Goal: Information Seeking & Learning: Learn about a topic

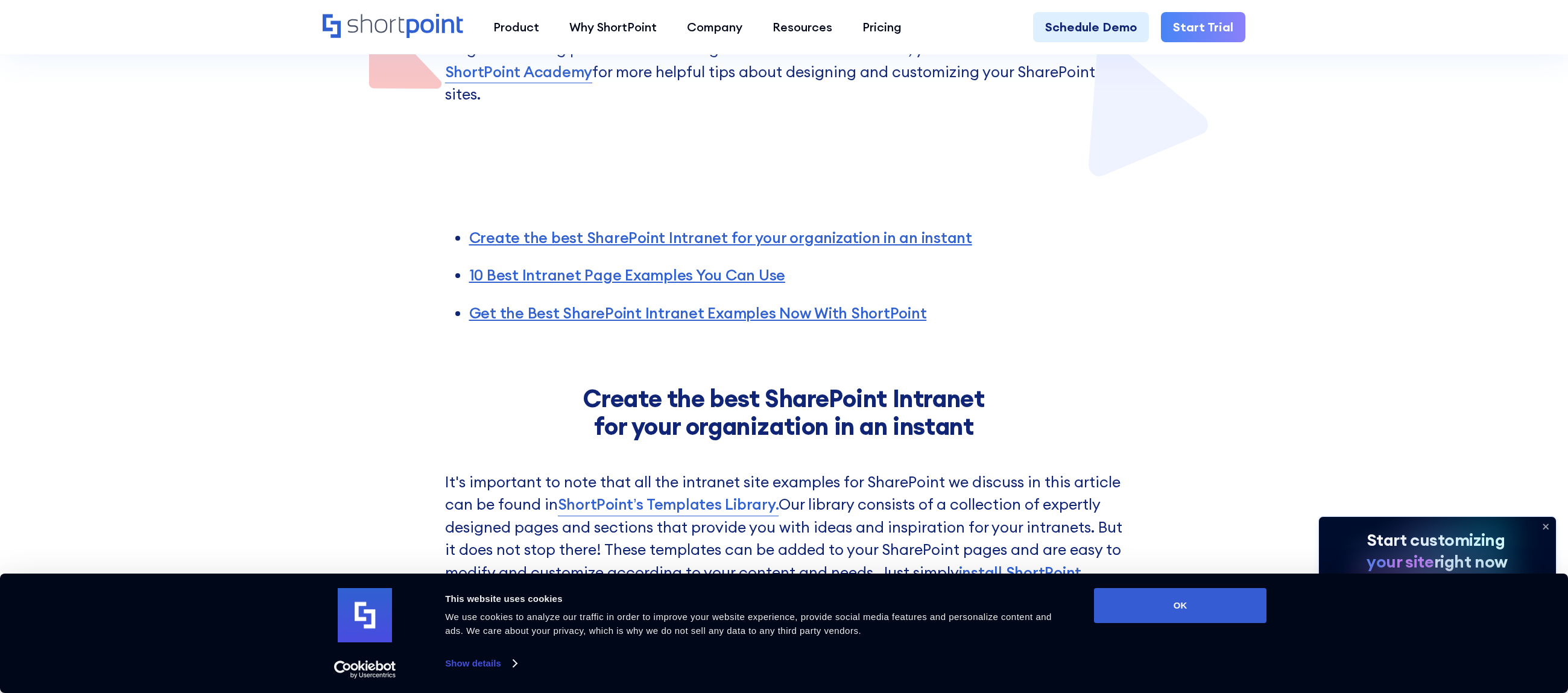
scroll to position [724, 0]
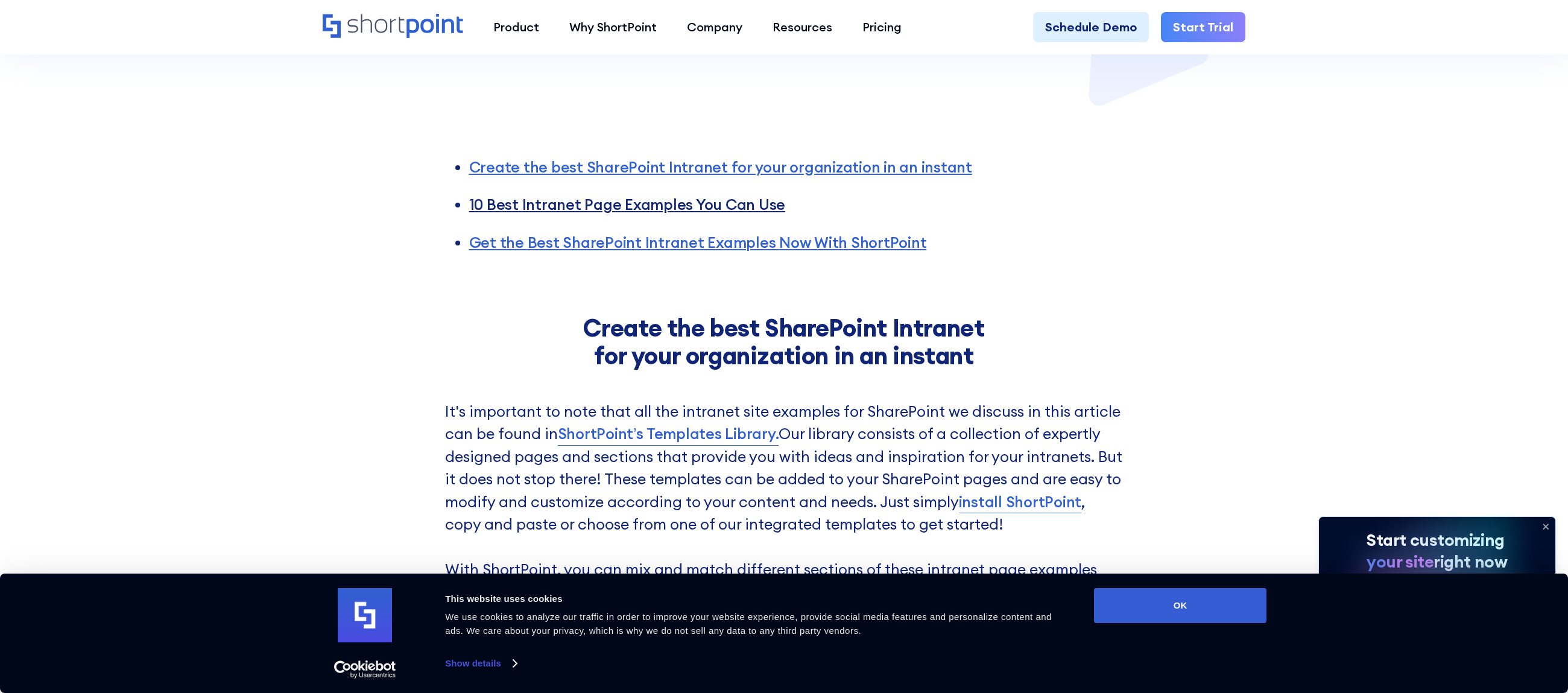
click at [549, 195] on link "10 Best Intranet Page Examples You Can Use" at bounding box center [628, 204] width 317 height 19
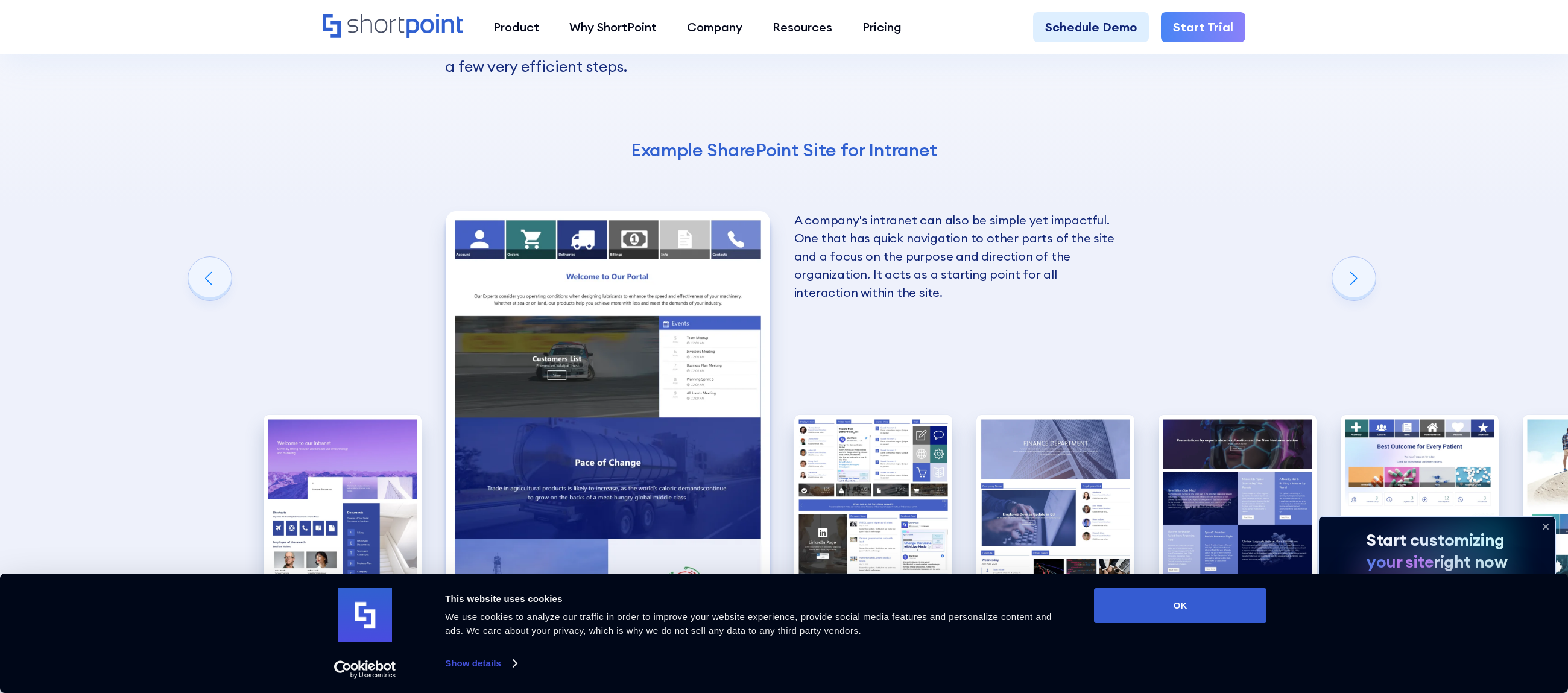
scroll to position [2062, 0]
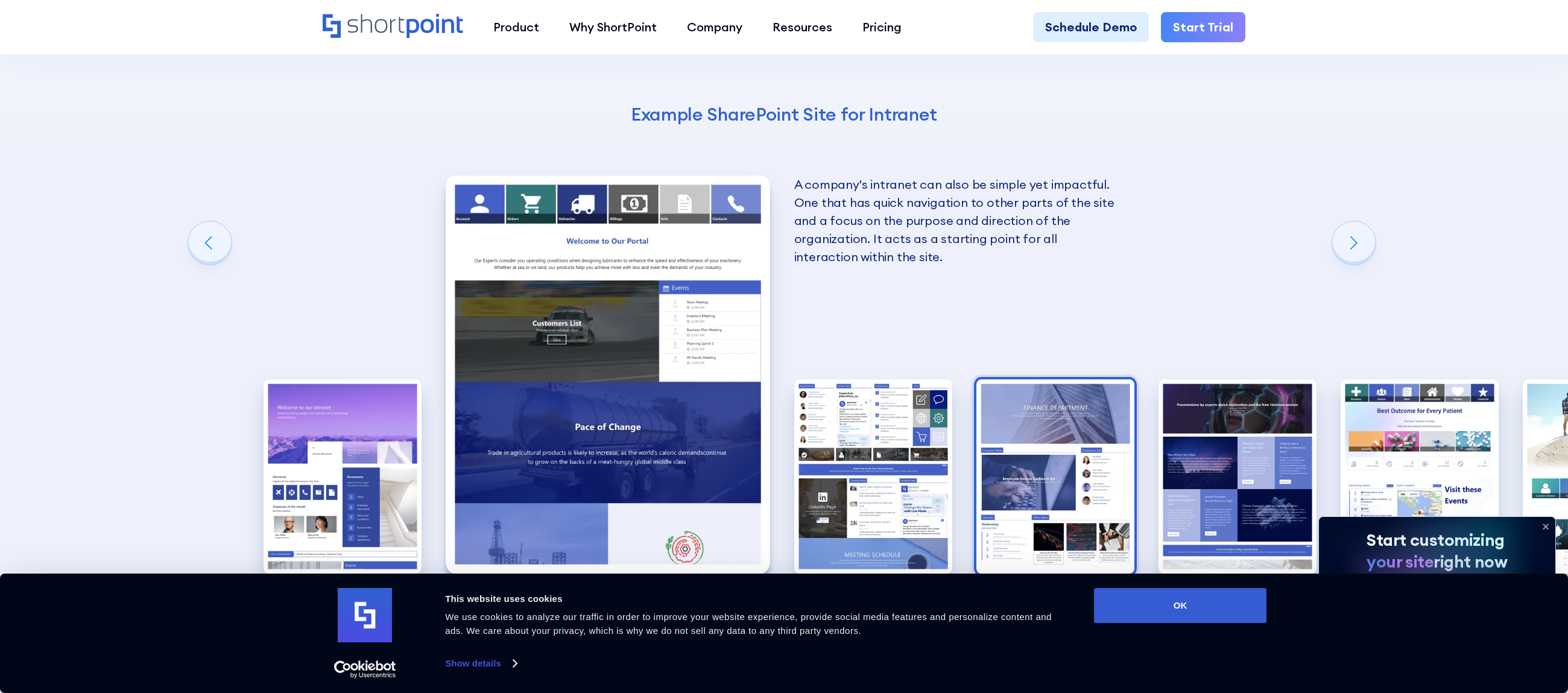
click at [1045, 392] on img "4 / 10" at bounding box center [1055, 476] width 158 height 194
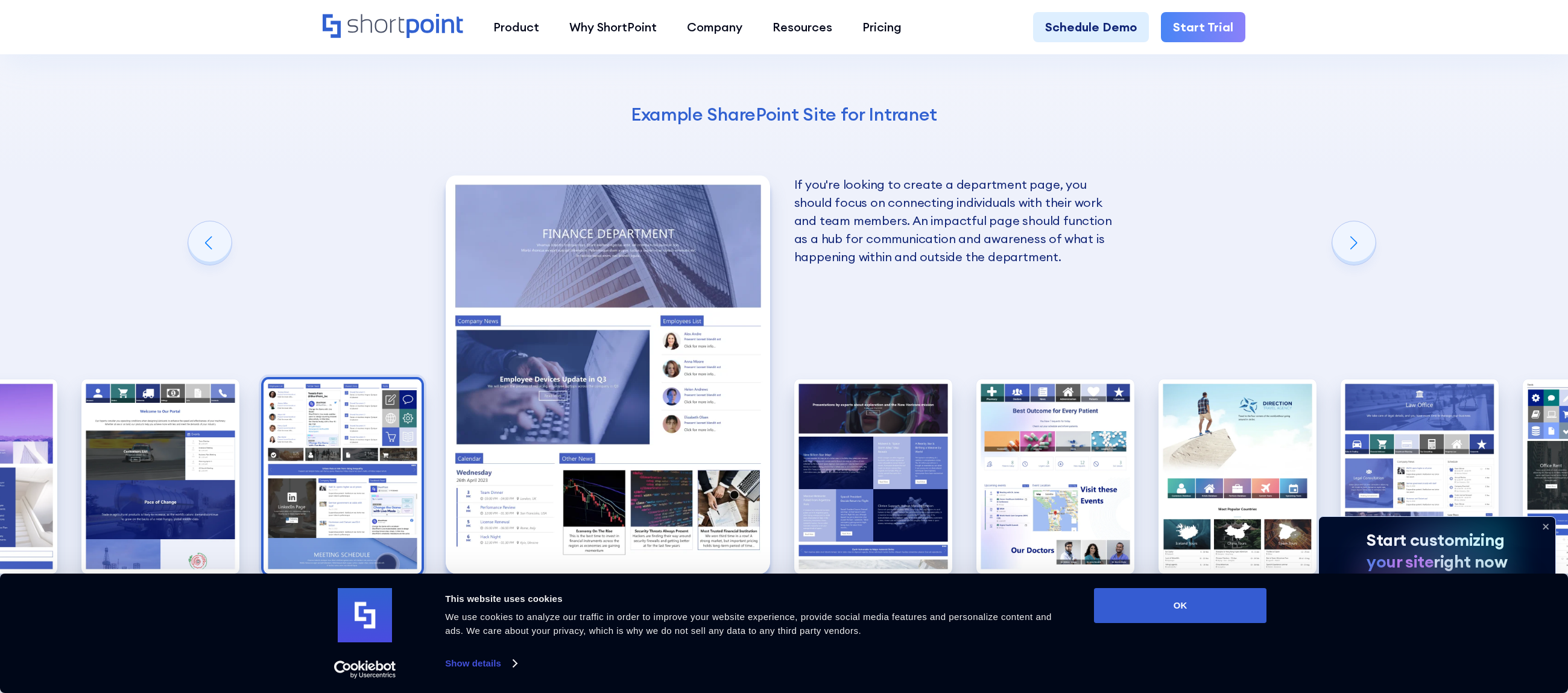
click at [325, 409] on img "3 / 10" at bounding box center [342, 476] width 158 height 194
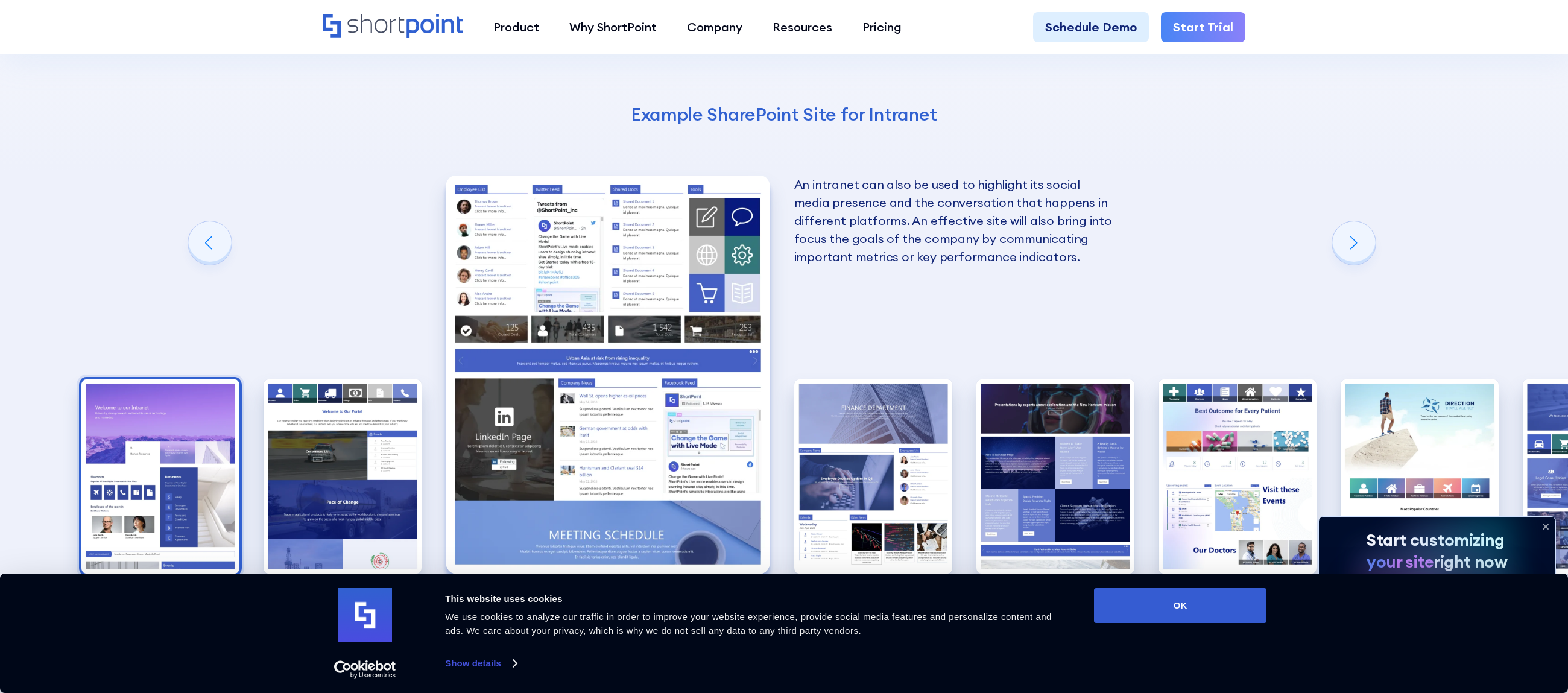
click at [135, 433] on img "1 / 10" at bounding box center [160, 476] width 158 height 194
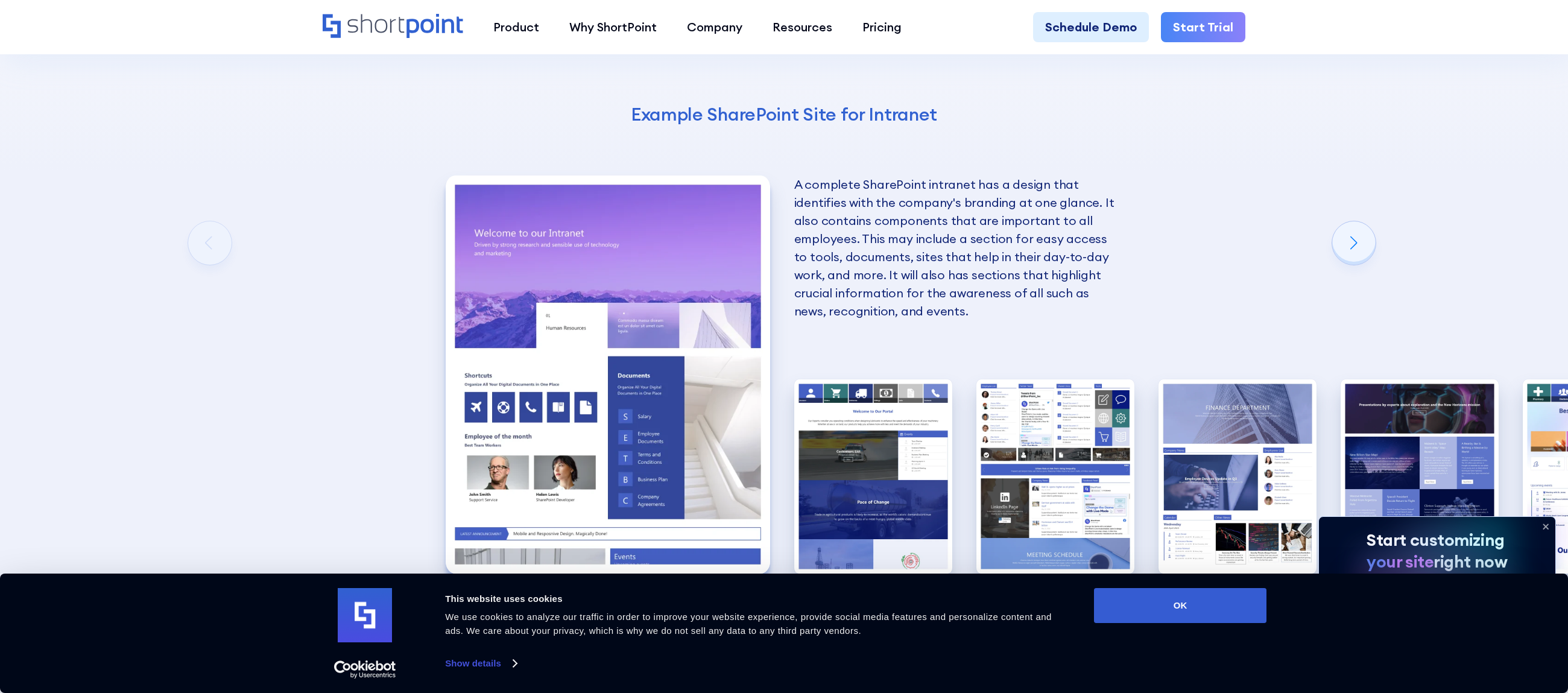
click at [500, 375] on img "1 / 10" at bounding box center [607, 375] width 325 height 398
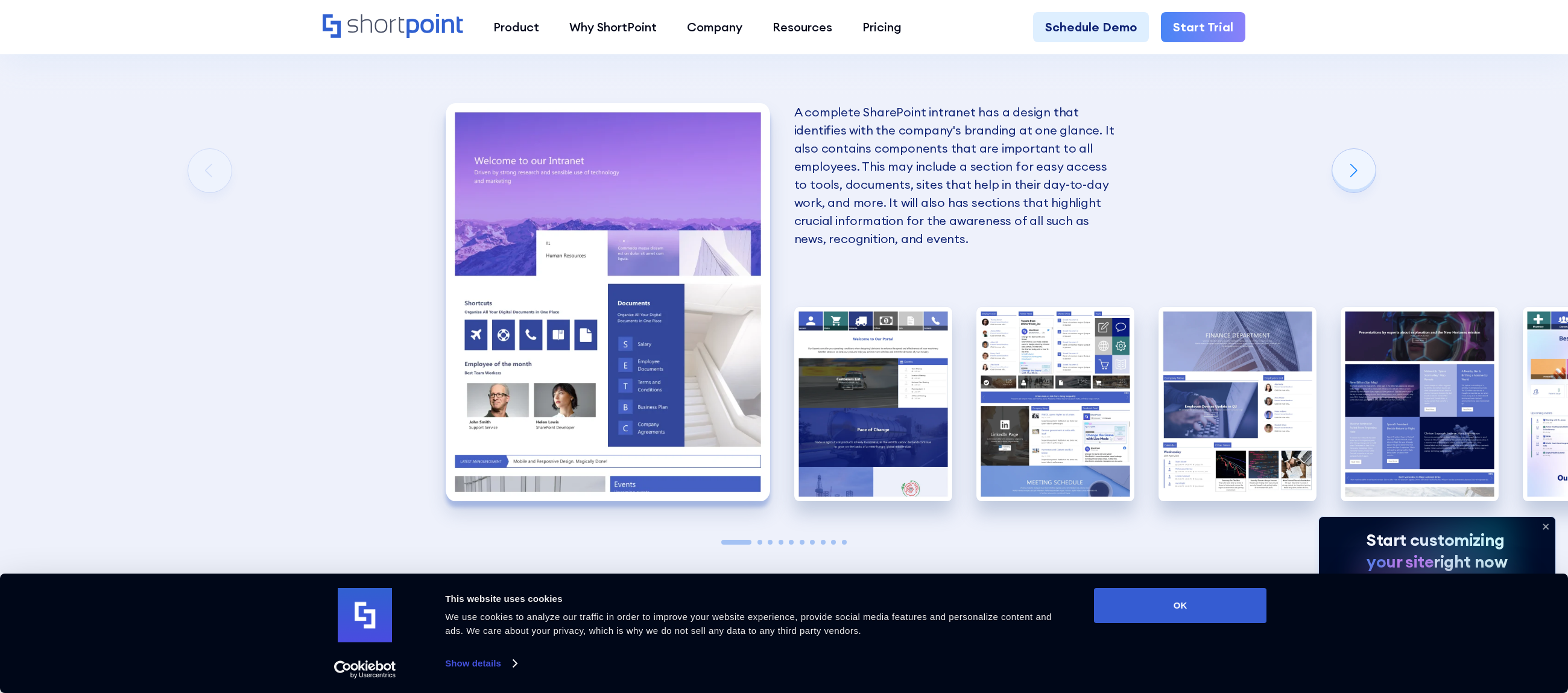
scroll to position [2122, 0]
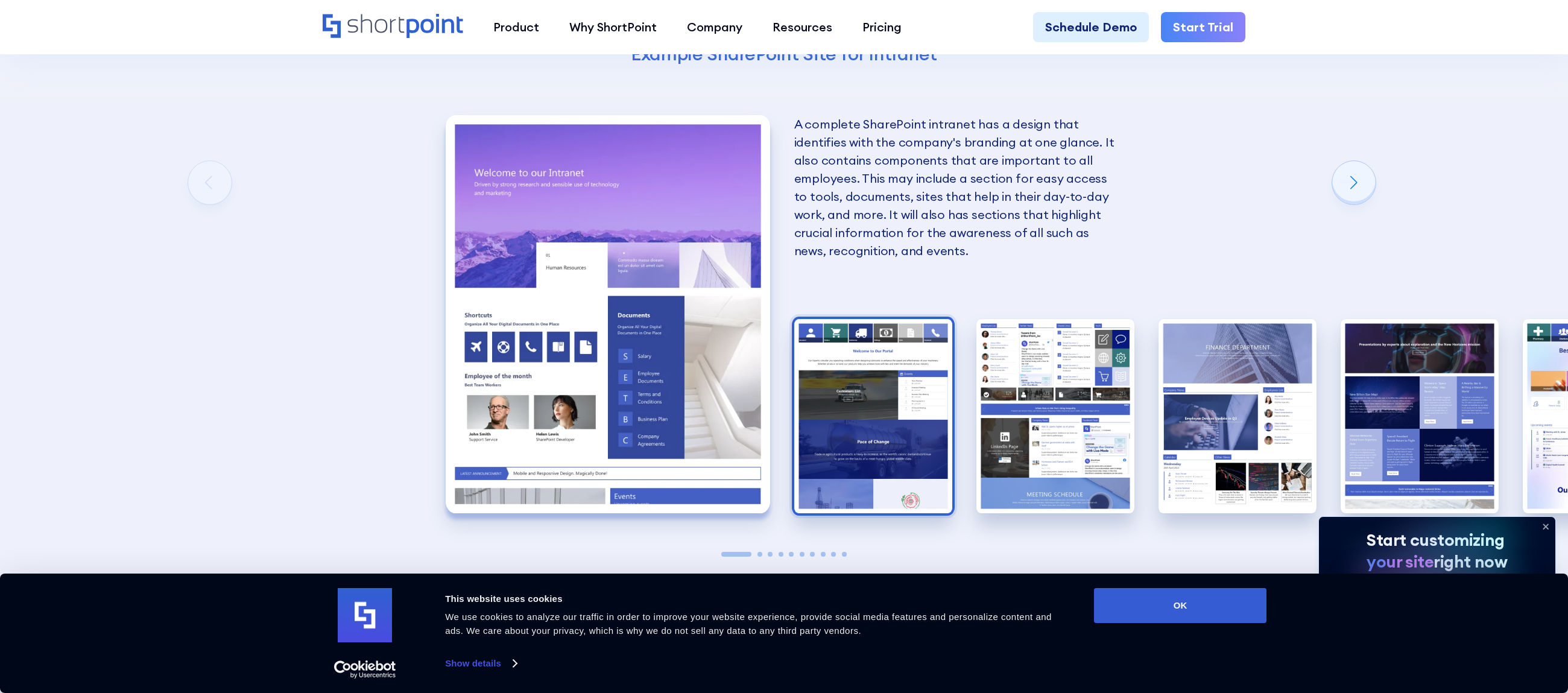
click at [867, 406] on img "2 / 10" at bounding box center [873, 416] width 158 height 194
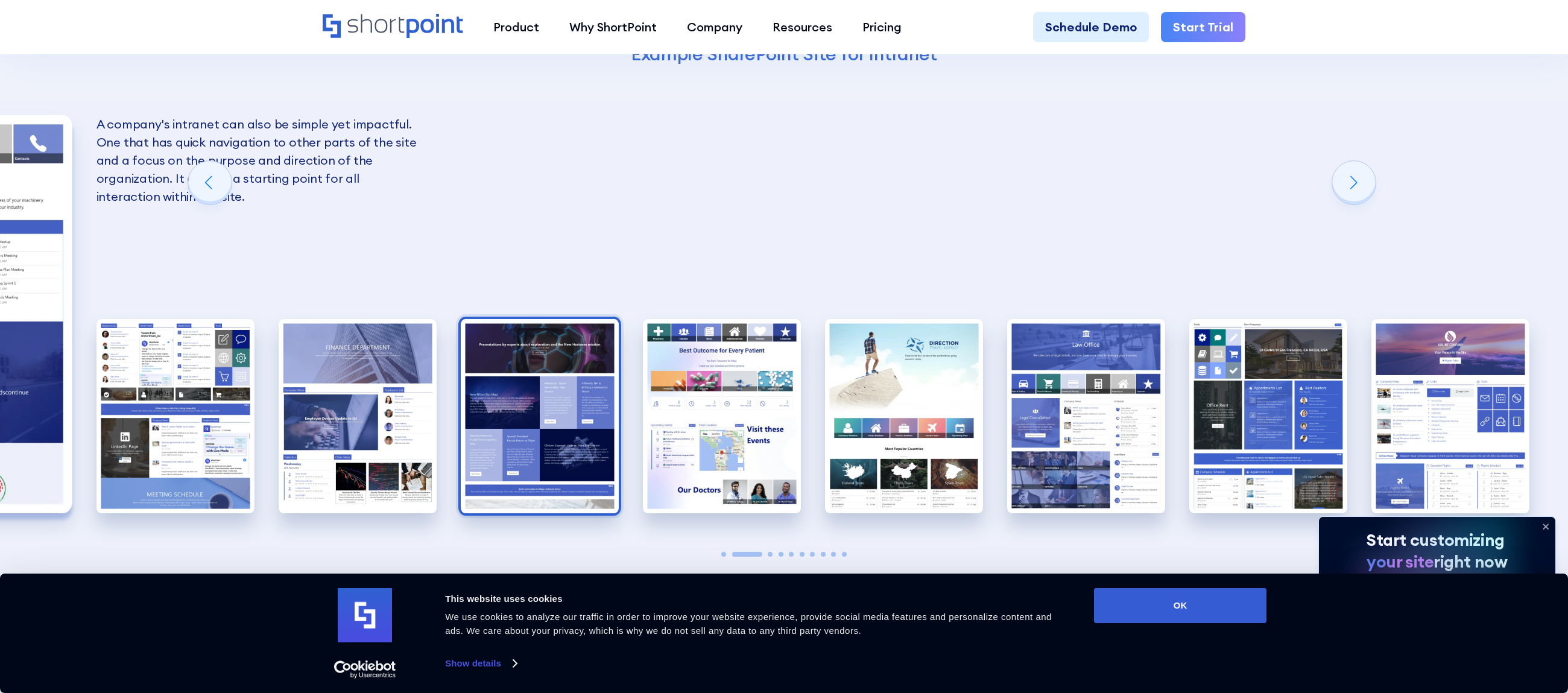
click at [556, 438] on img "5 / 10" at bounding box center [540, 416] width 158 height 194
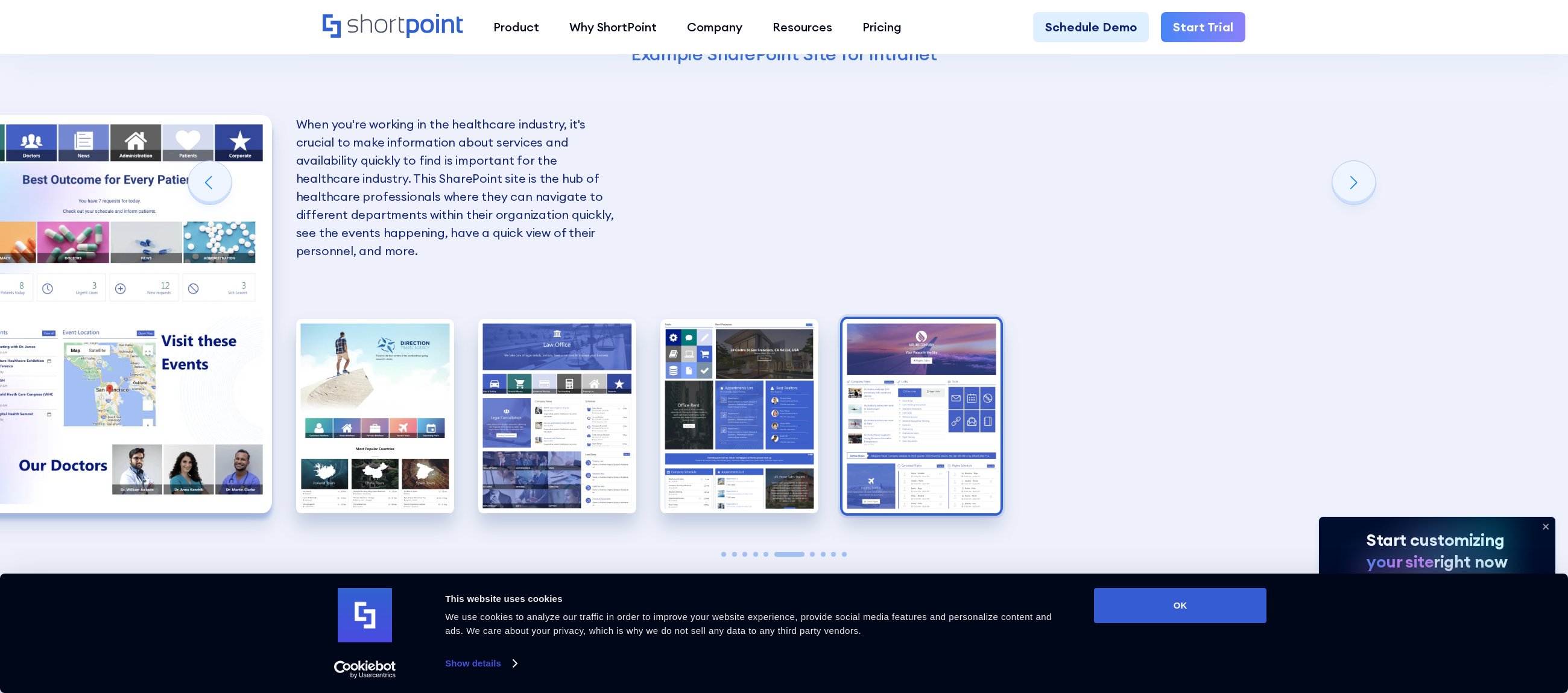
click at [892, 455] on img "10 / 10" at bounding box center [921, 416] width 158 height 194
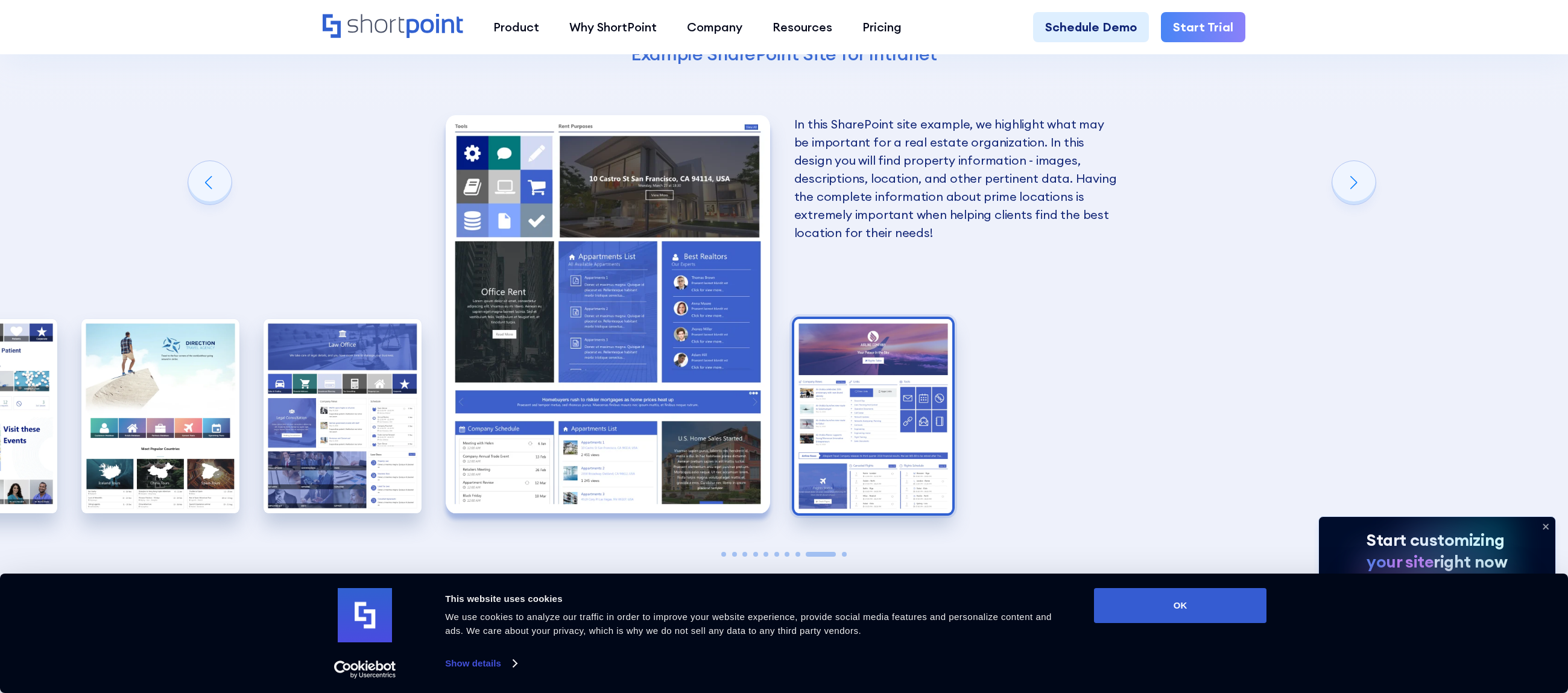
click at [872, 360] on img "10 / 10" at bounding box center [873, 416] width 158 height 194
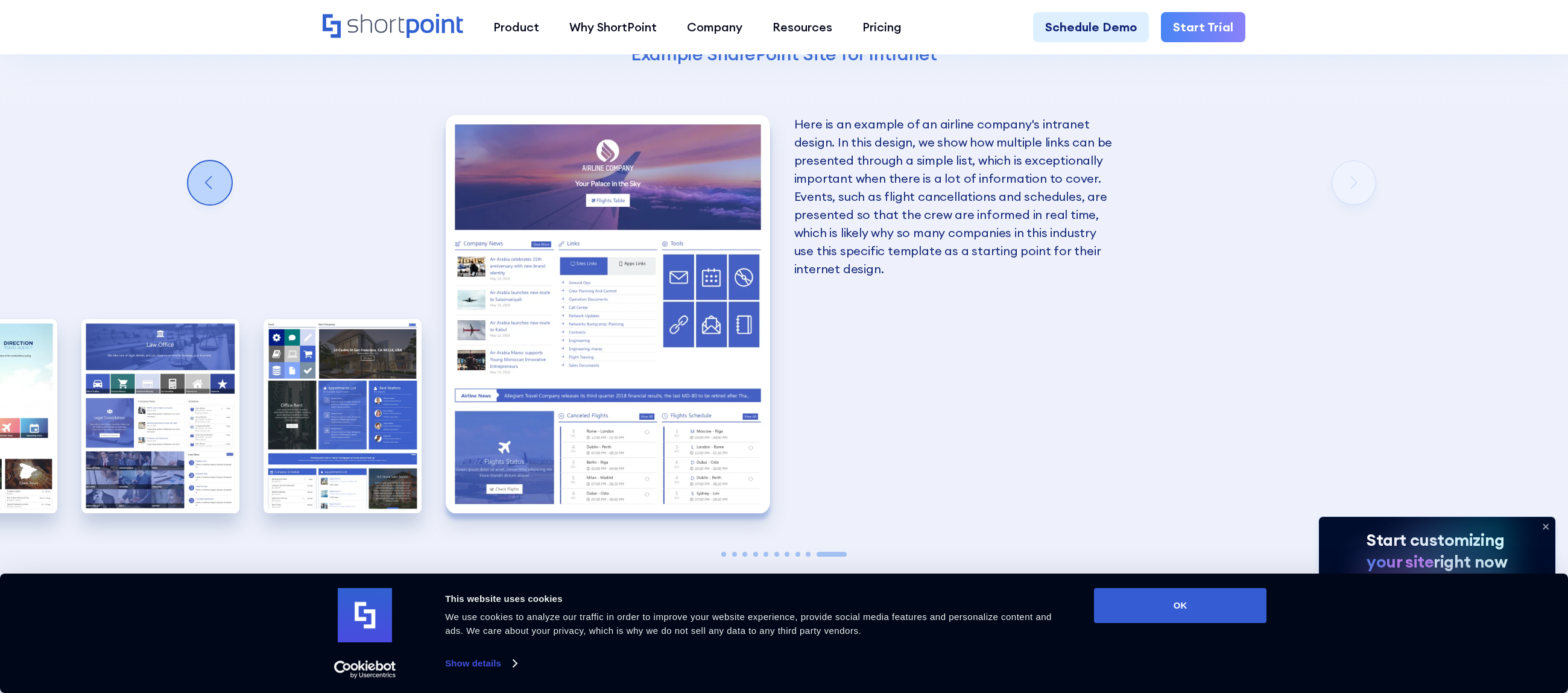
click at [206, 164] on div "Previous slide" at bounding box center [210, 183] width 43 height 43
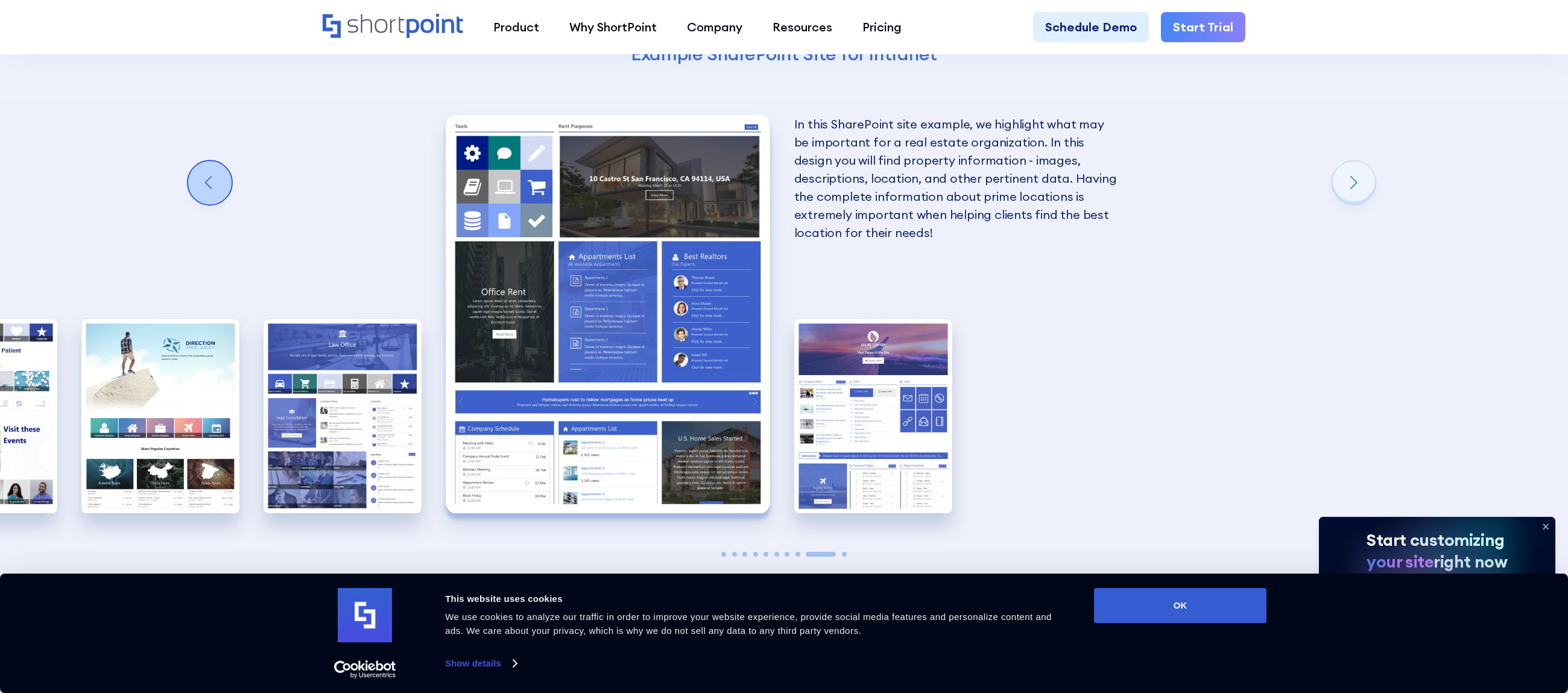
click at [222, 161] on div "Previous slide" at bounding box center [210, 183] width 43 height 43
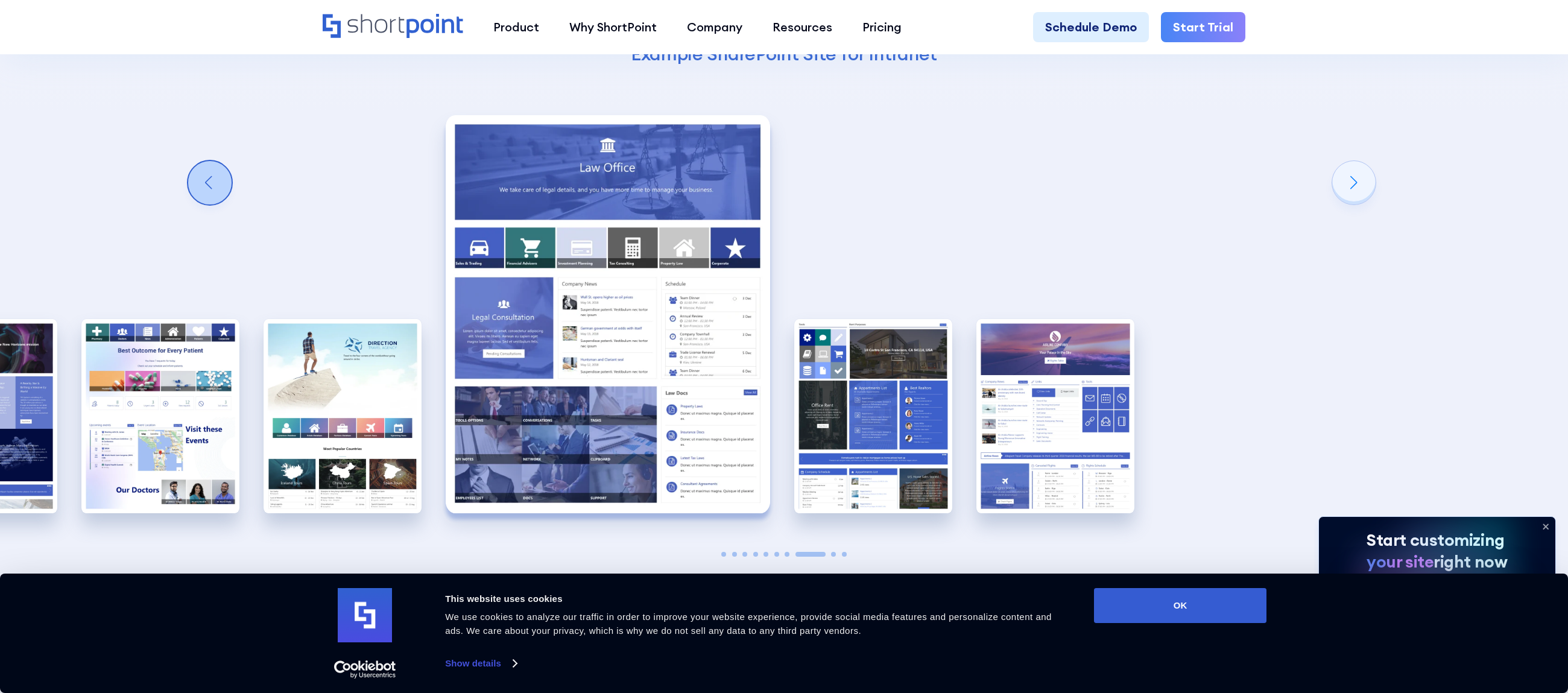
click at [222, 161] on div "Previous slide" at bounding box center [210, 183] width 43 height 43
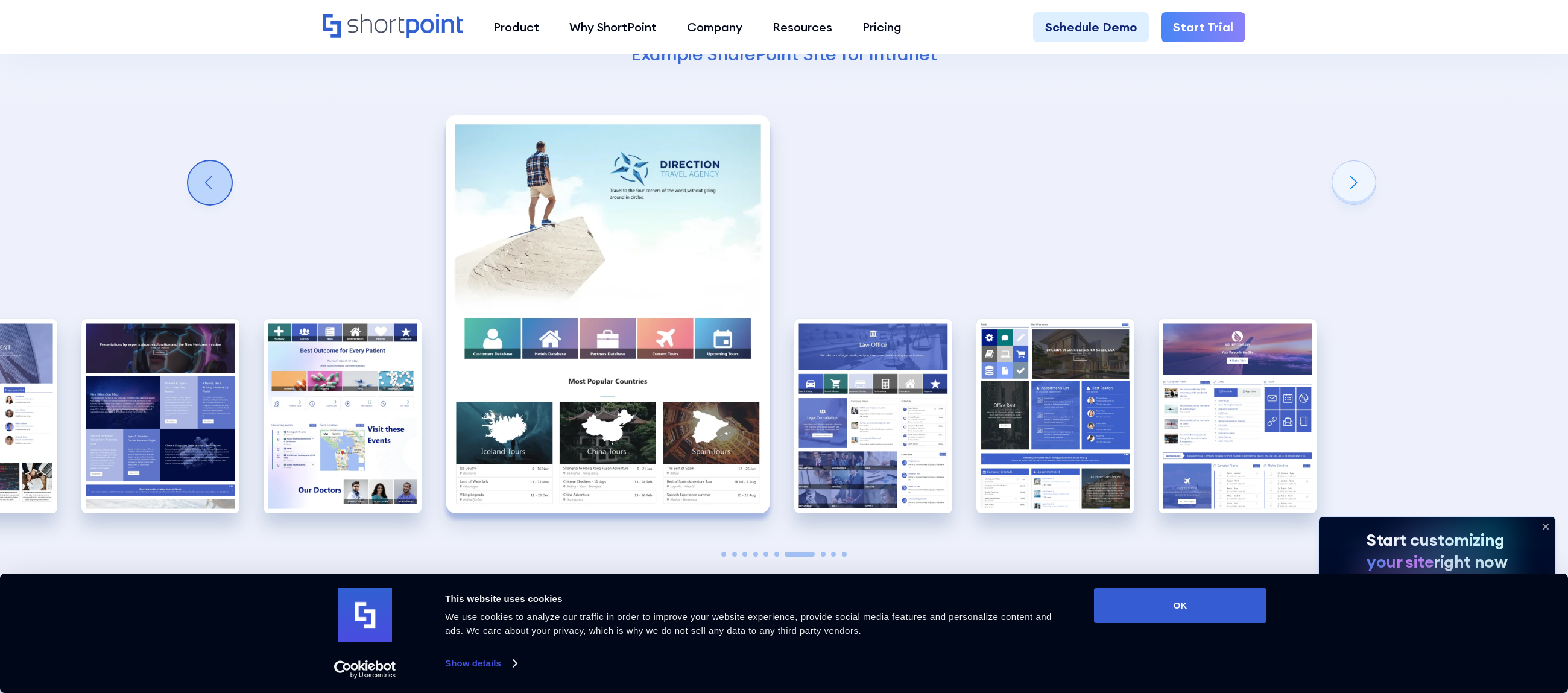
click at [222, 161] on div "Previous slide" at bounding box center [210, 183] width 43 height 43
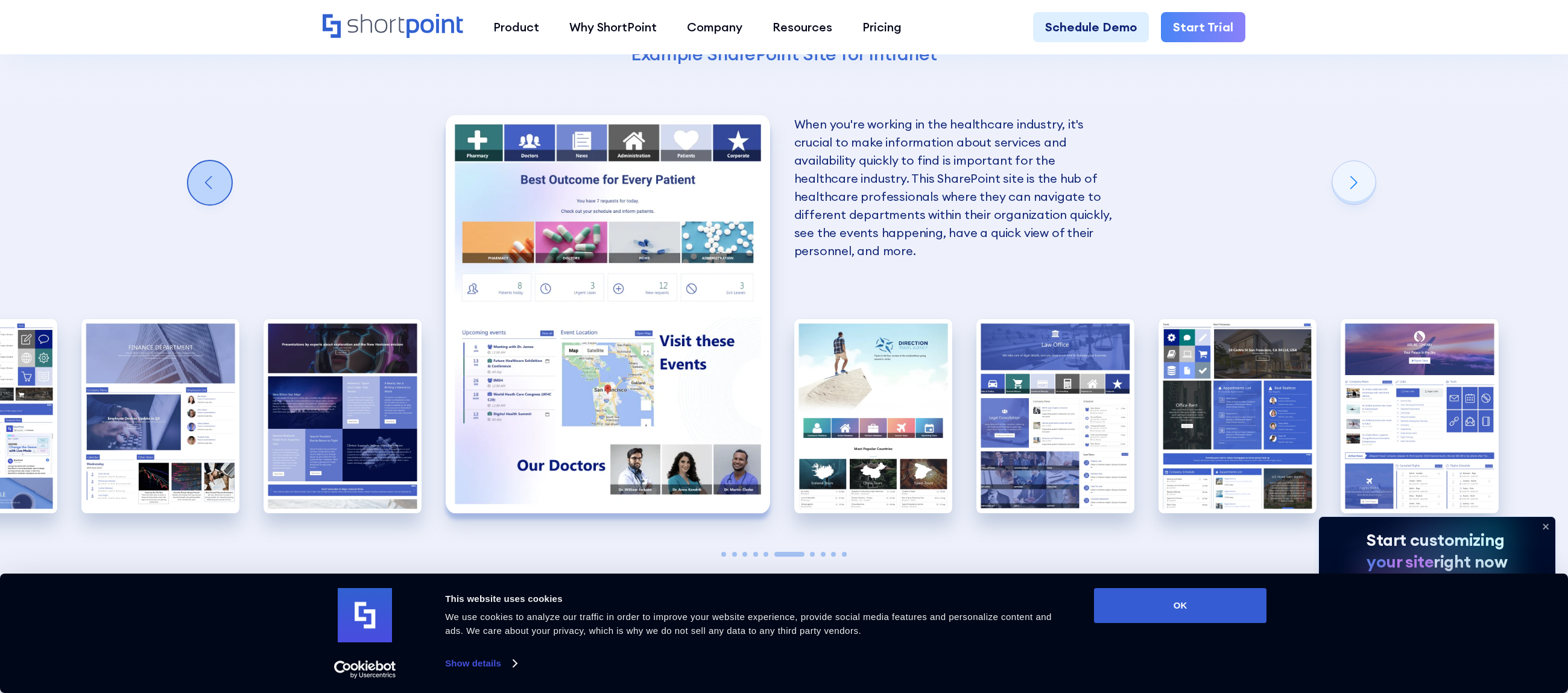
click at [222, 161] on div "Previous slide" at bounding box center [210, 183] width 43 height 43
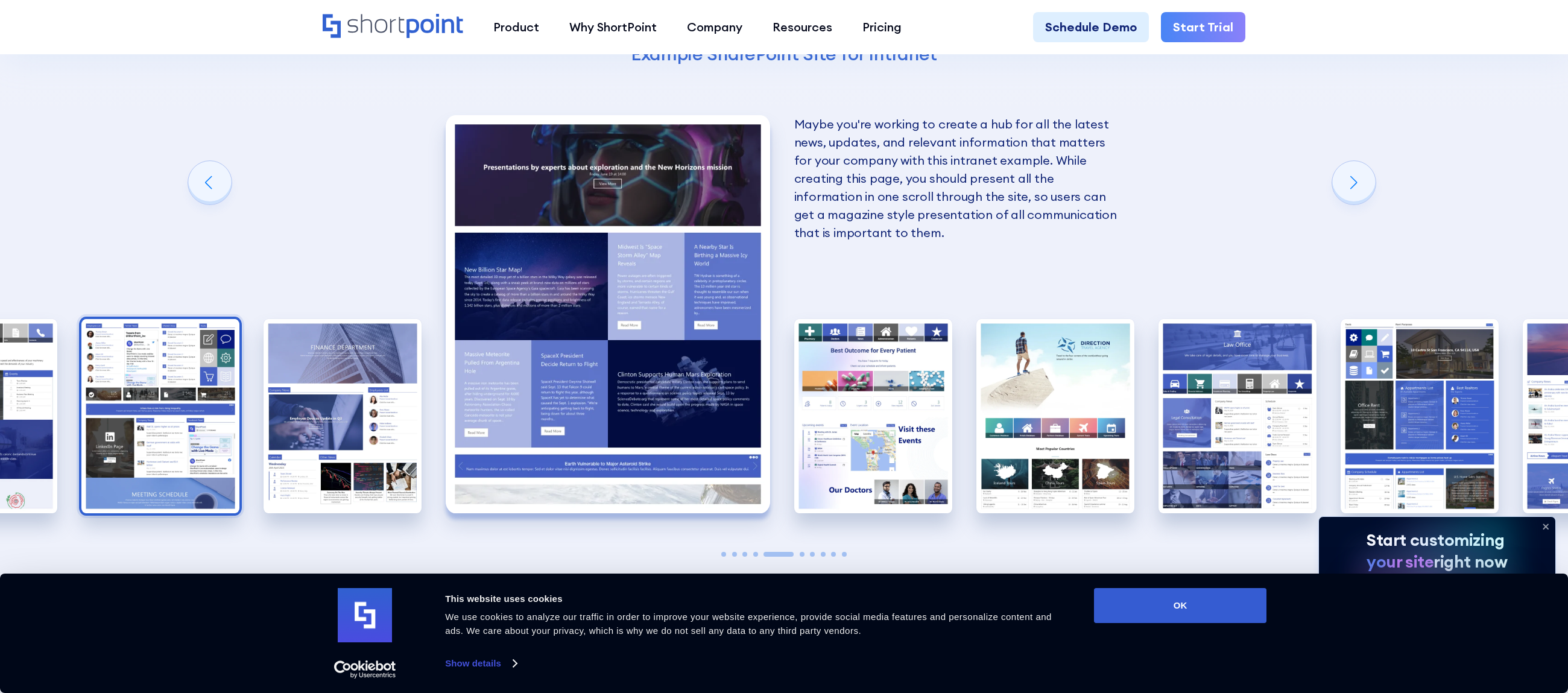
click at [170, 348] on img "3 / 10" at bounding box center [160, 416] width 158 height 194
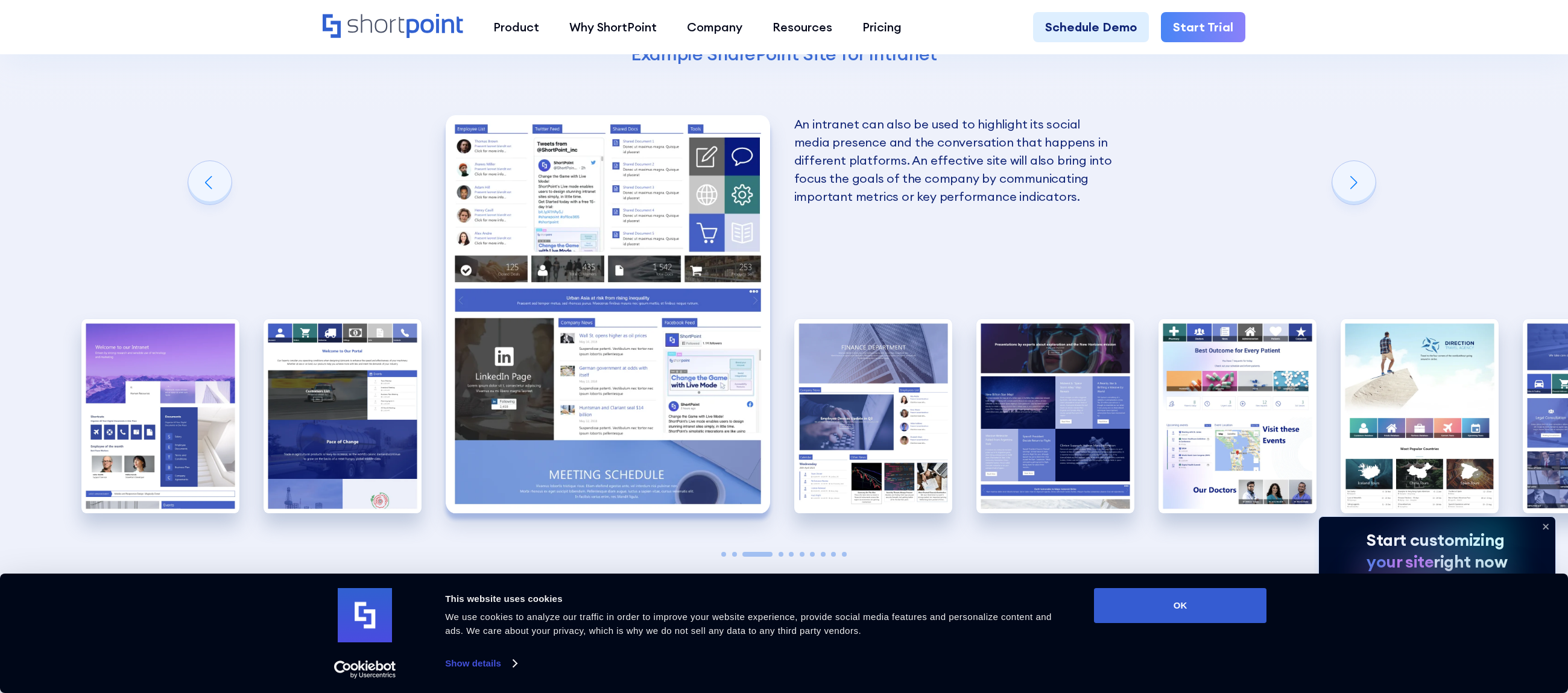
drag, startPoint x: 1415, startPoint y: 32, endPoint x: 1383, endPoint y: 28, distance: 32.2
click at [1415, 32] on div "Product works with SharePoint Microsoft Teams SAP Explore Templates Elements In…" at bounding box center [784, 27] width 1568 height 54
